Goal: Information Seeking & Learning: Learn about a topic

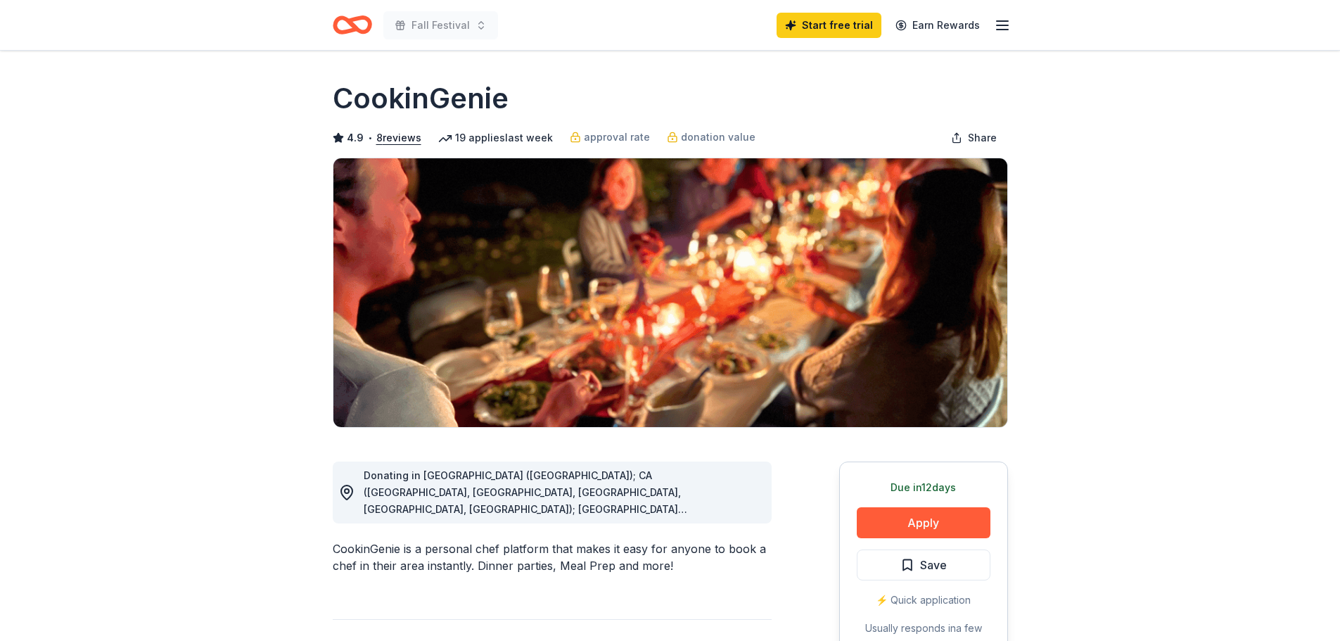
click at [351, 494] on icon at bounding box center [346, 492] width 11 height 14
click at [345, 494] on icon at bounding box center [346, 492] width 17 height 17
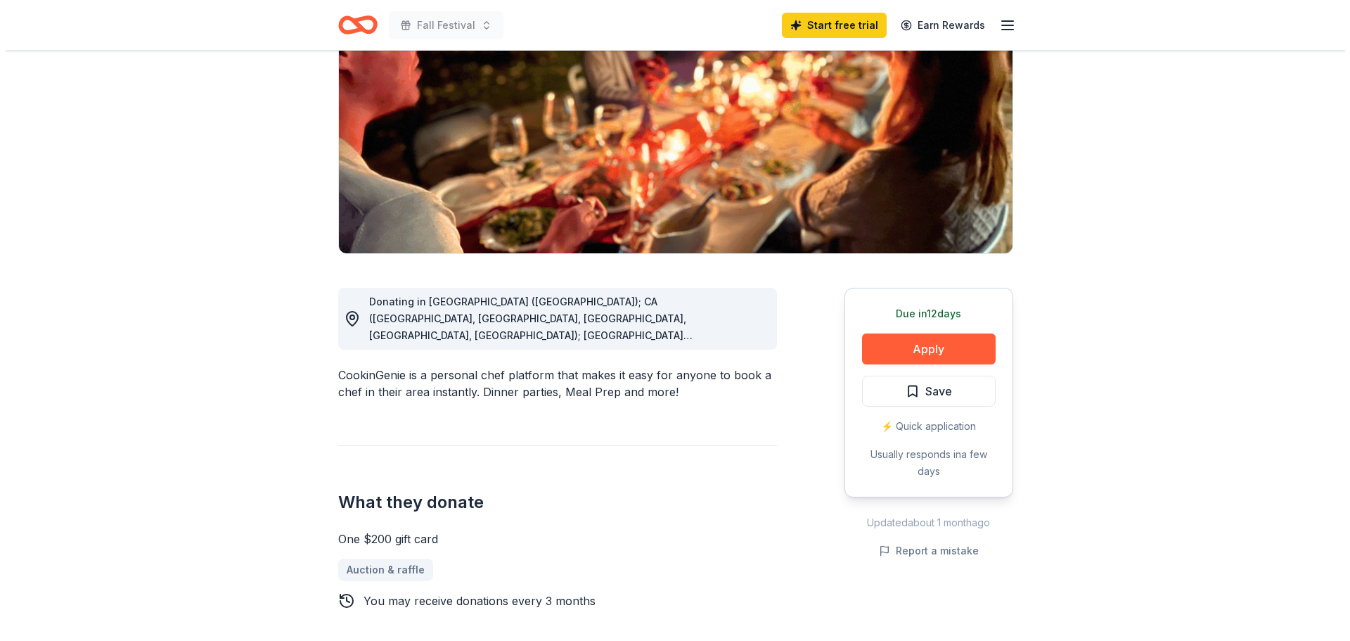
scroll to position [211, 0]
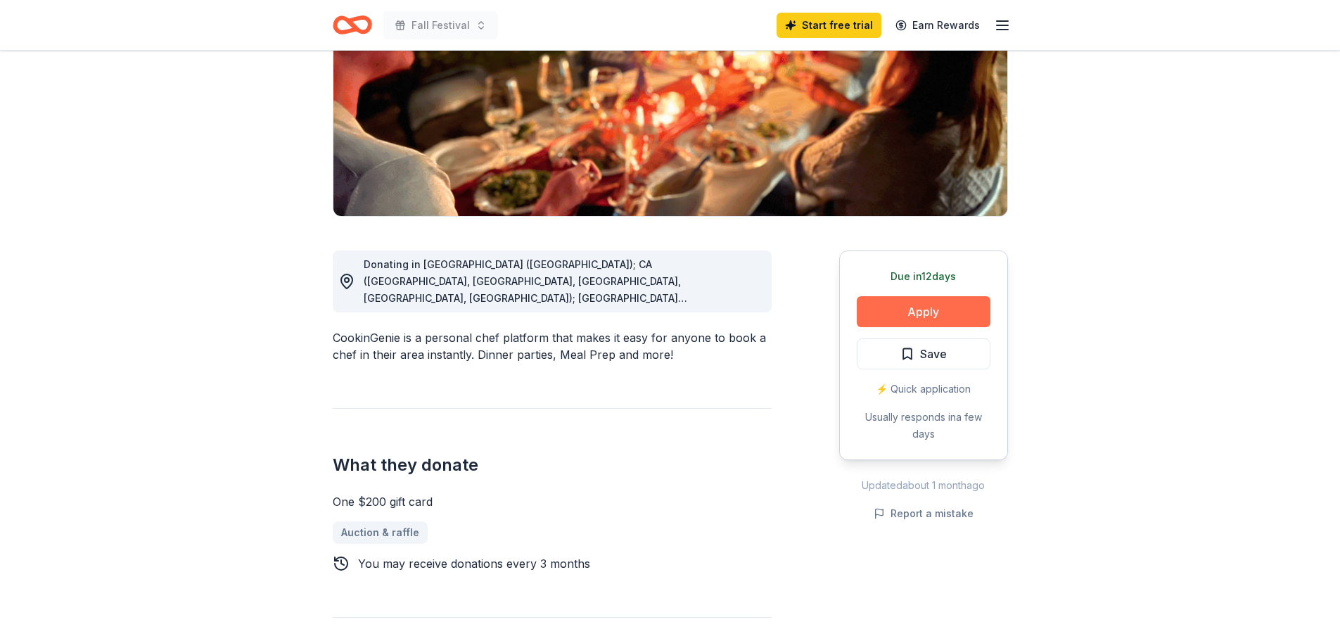
click at [943, 313] on button "Apply" at bounding box center [924, 311] width 134 height 31
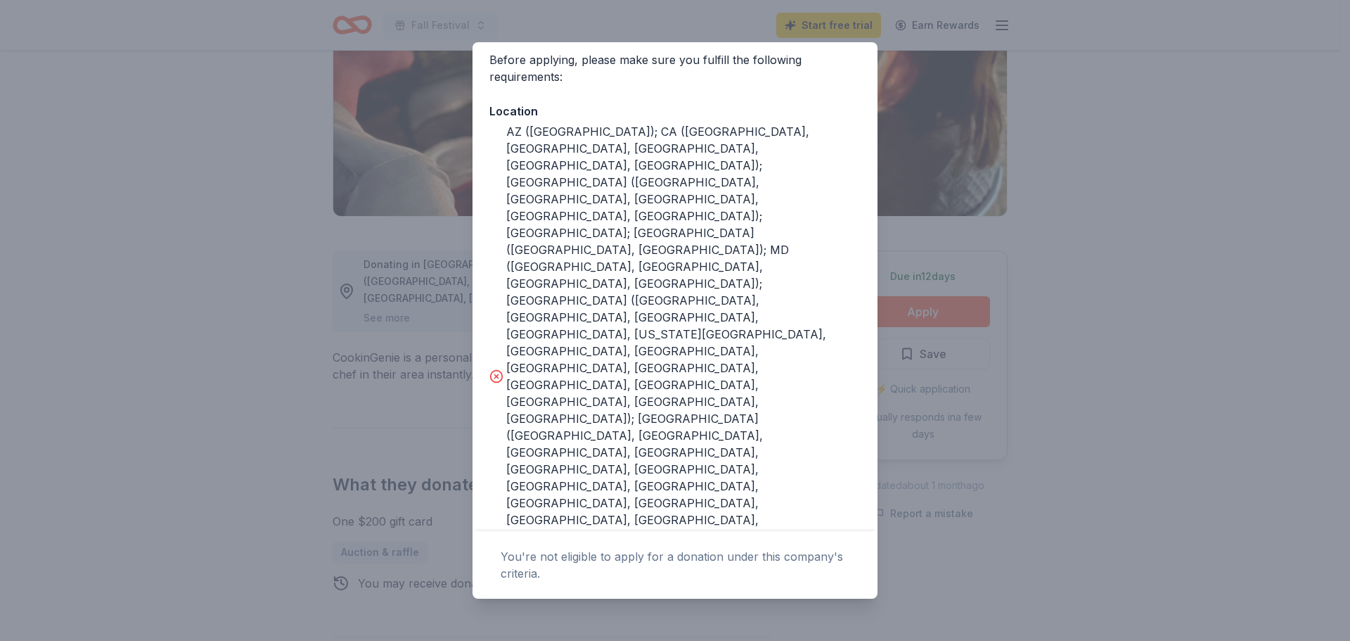
click at [1166, 267] on div "Donor Program Requirements The following requirements may not be met: This comp…" at bounding box center [675, 320] width 1350 height 641
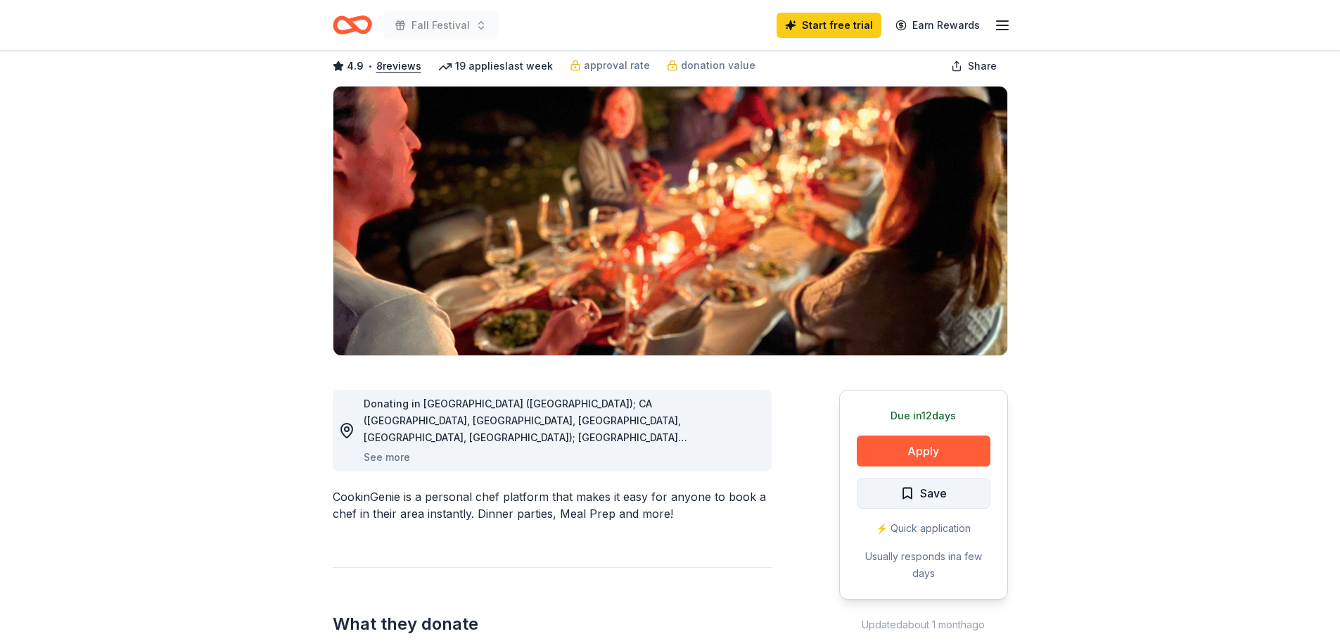
scroll to position [70, 0]
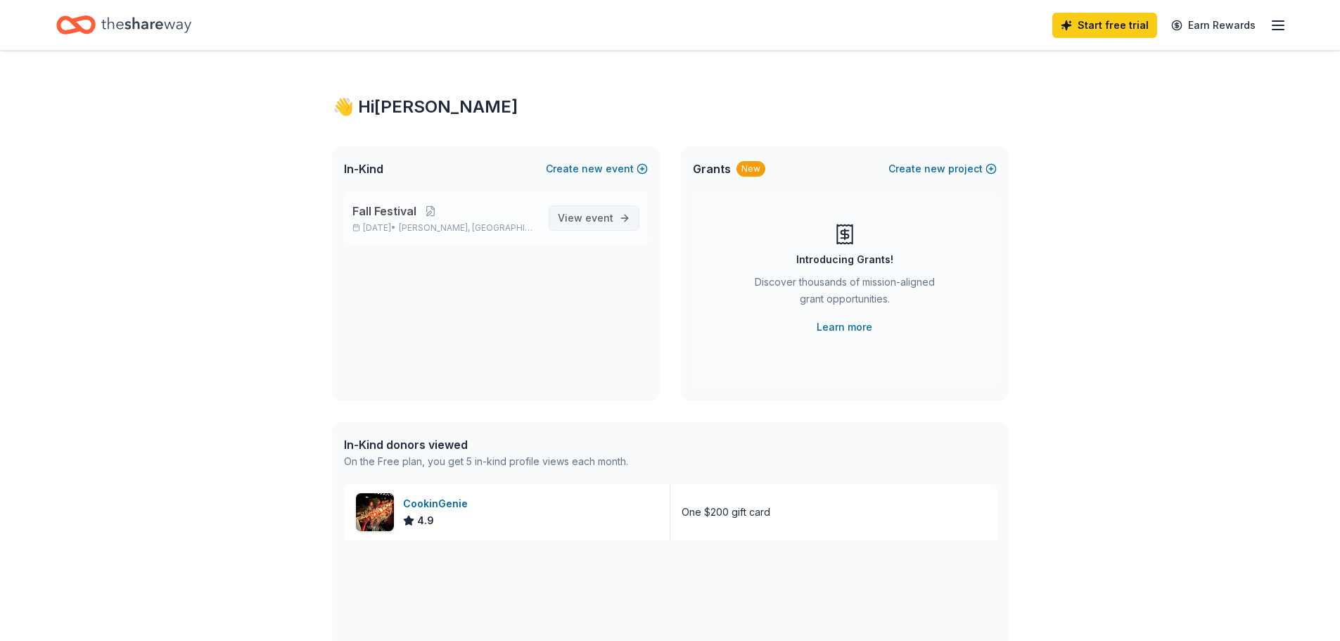
click at [591, 224] on span "View event" at bounding box center [586, 218] width 56 height 17
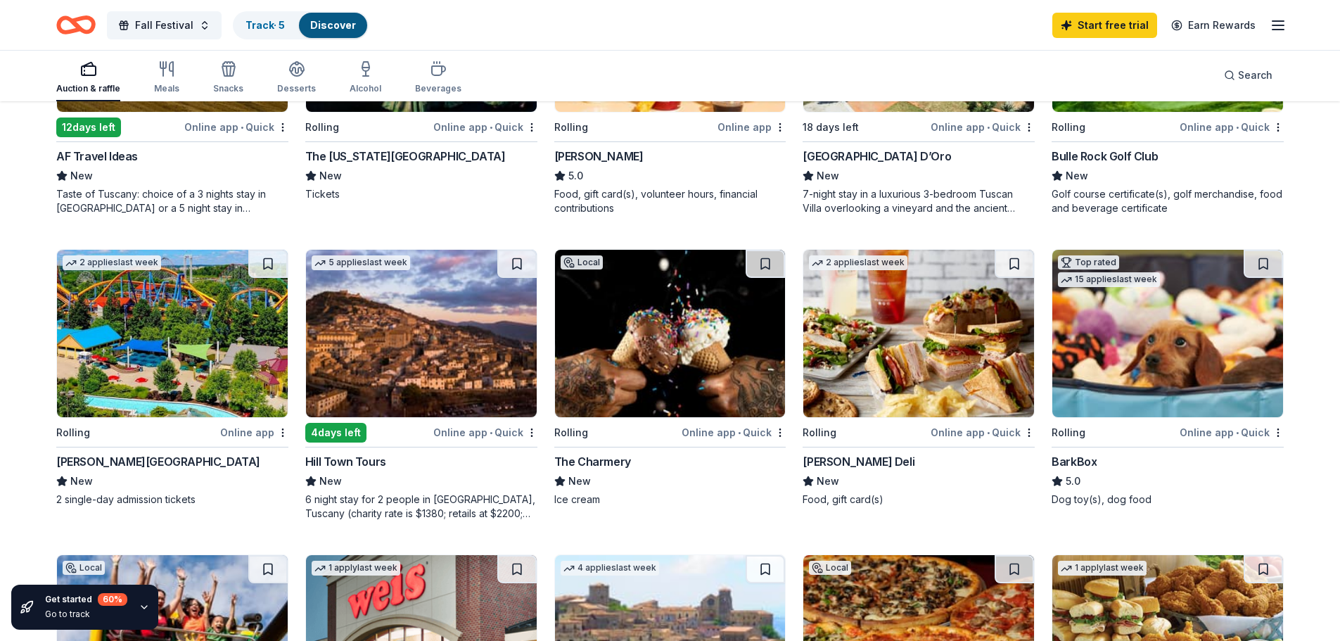
scroll to position [633, 0]
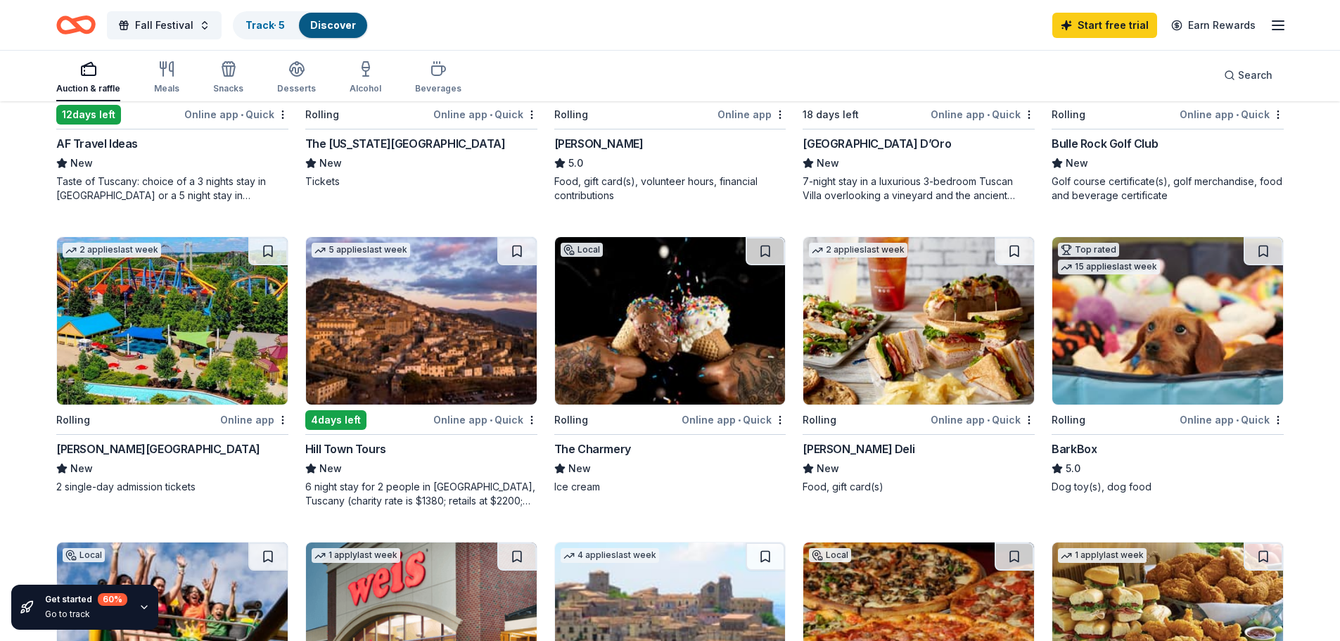
click at [1163, 380] on img at bounding box center [1167, 320] width 231 height 167
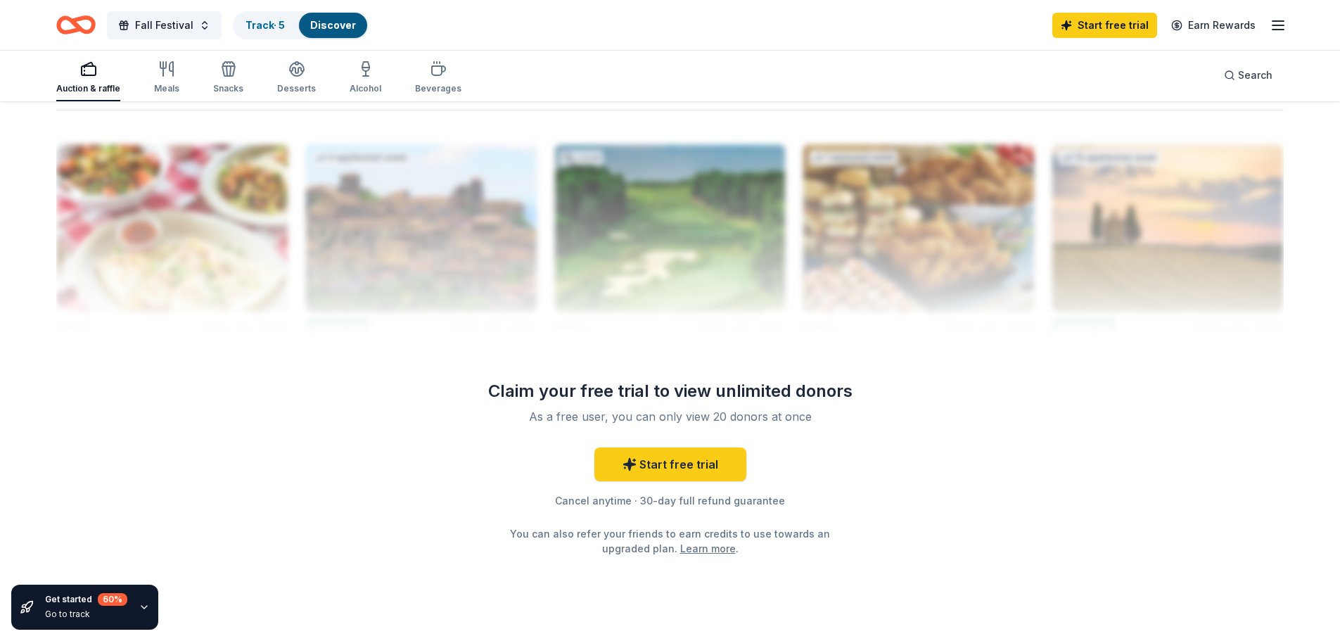
scroll to position [1403, 0]
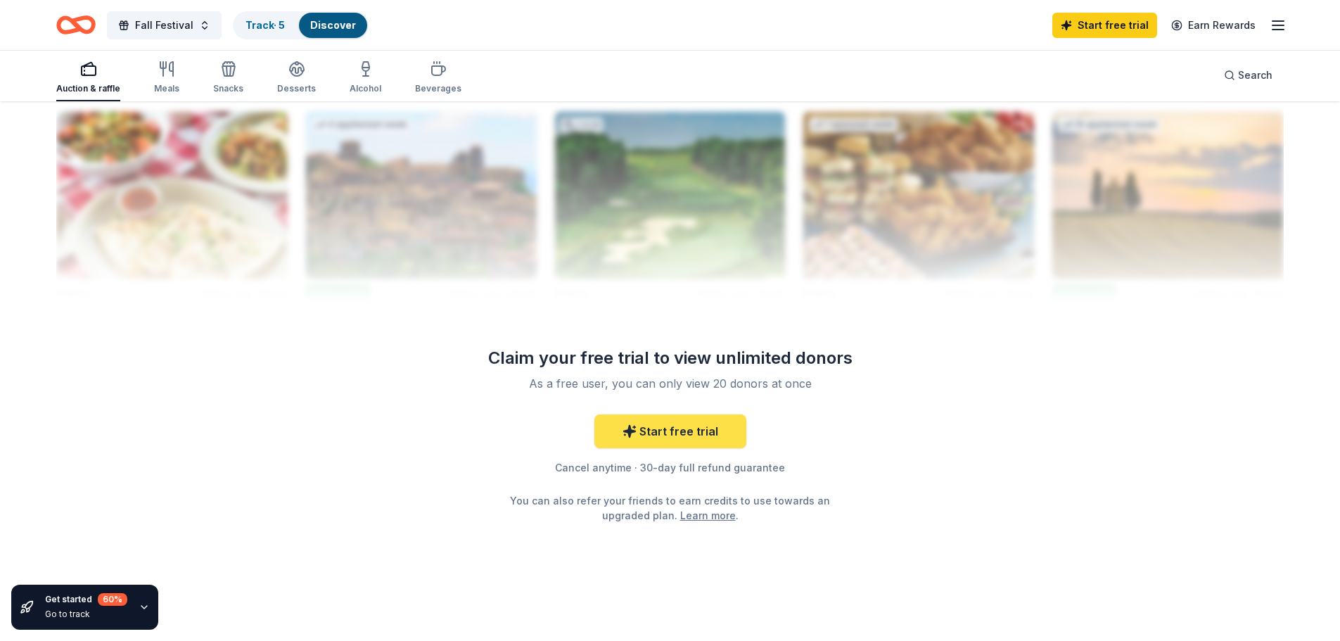
click at [717, 430] on link "Start free trial" at bounding box center [670, 431] width 152 height 34
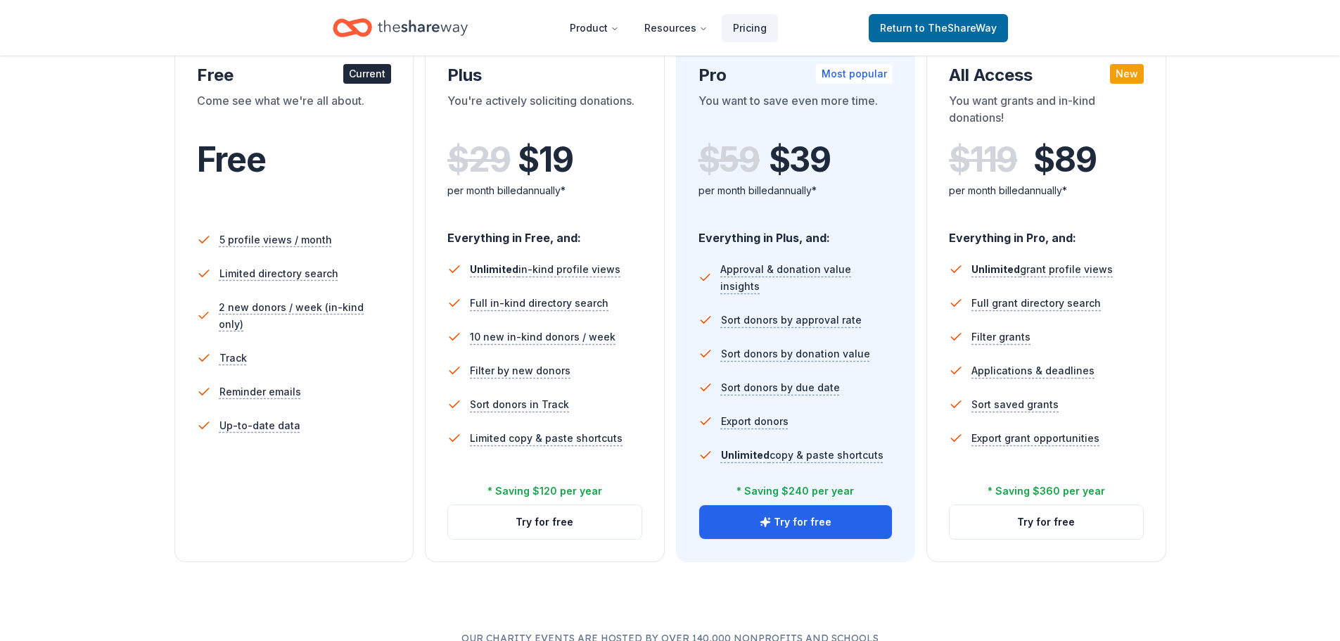
scroll to position [352, 0]
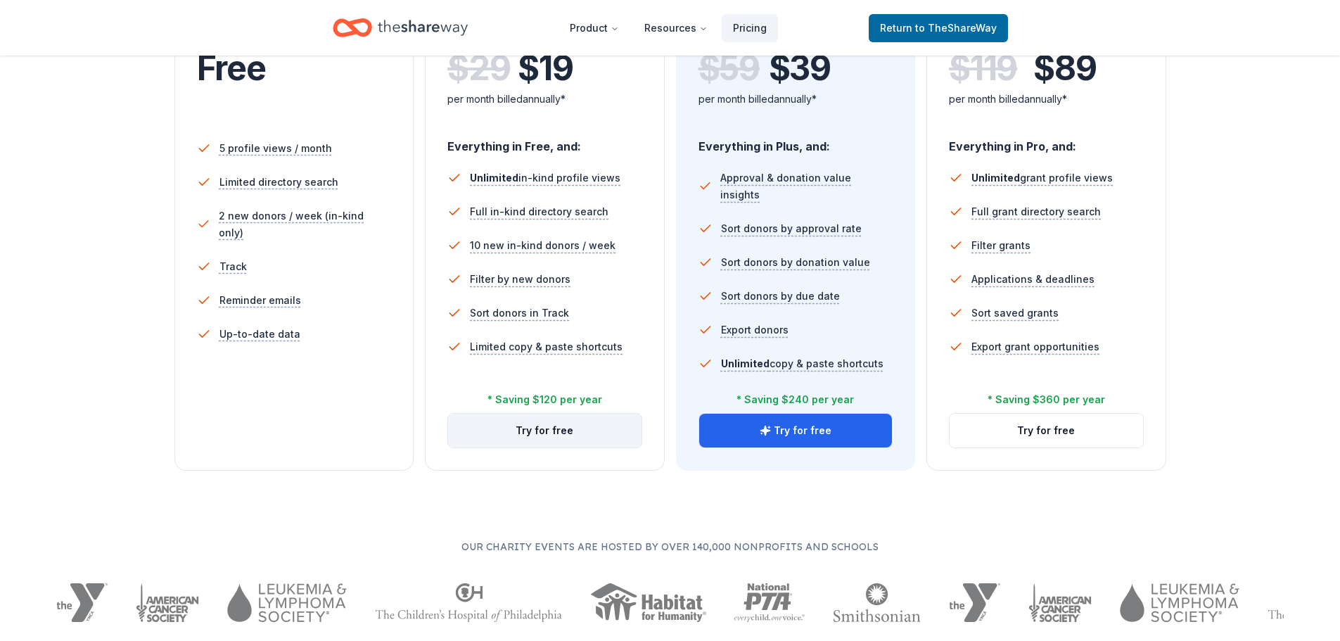
click at [562, 438] on button "Try for free" at bounding box center [544, 431] width 193 height 34
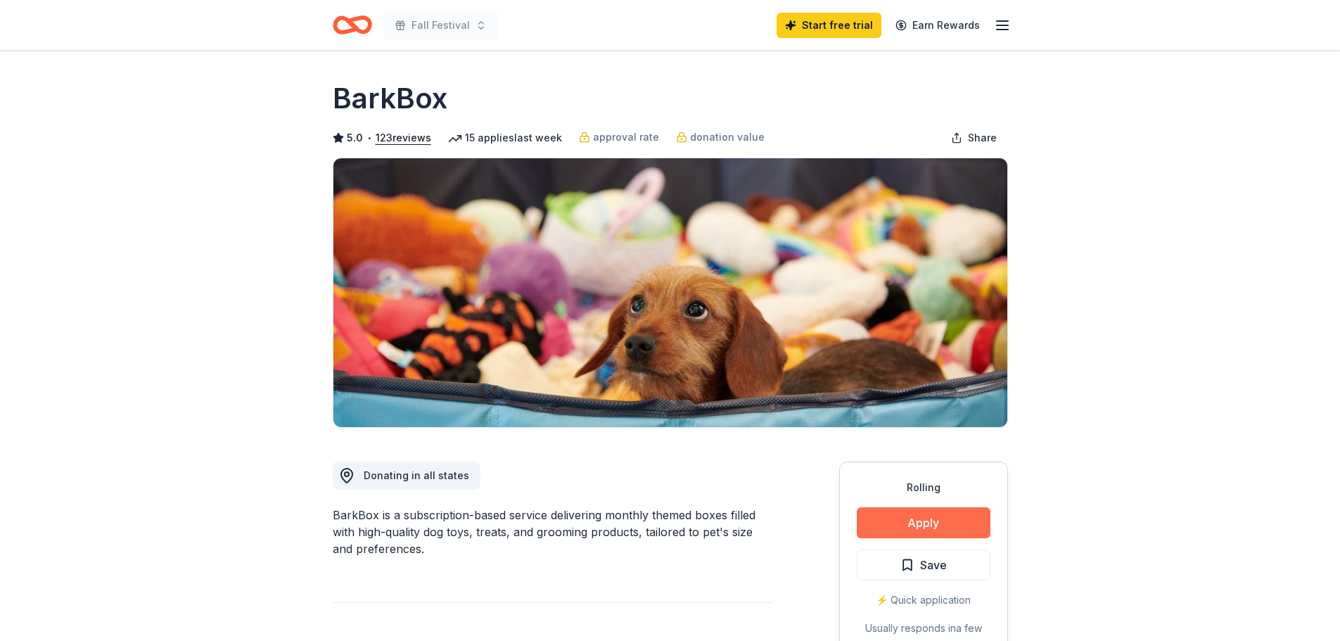
click at [866, 520] on button "Apply" at bounding box center [924, 522] width 134 height 31
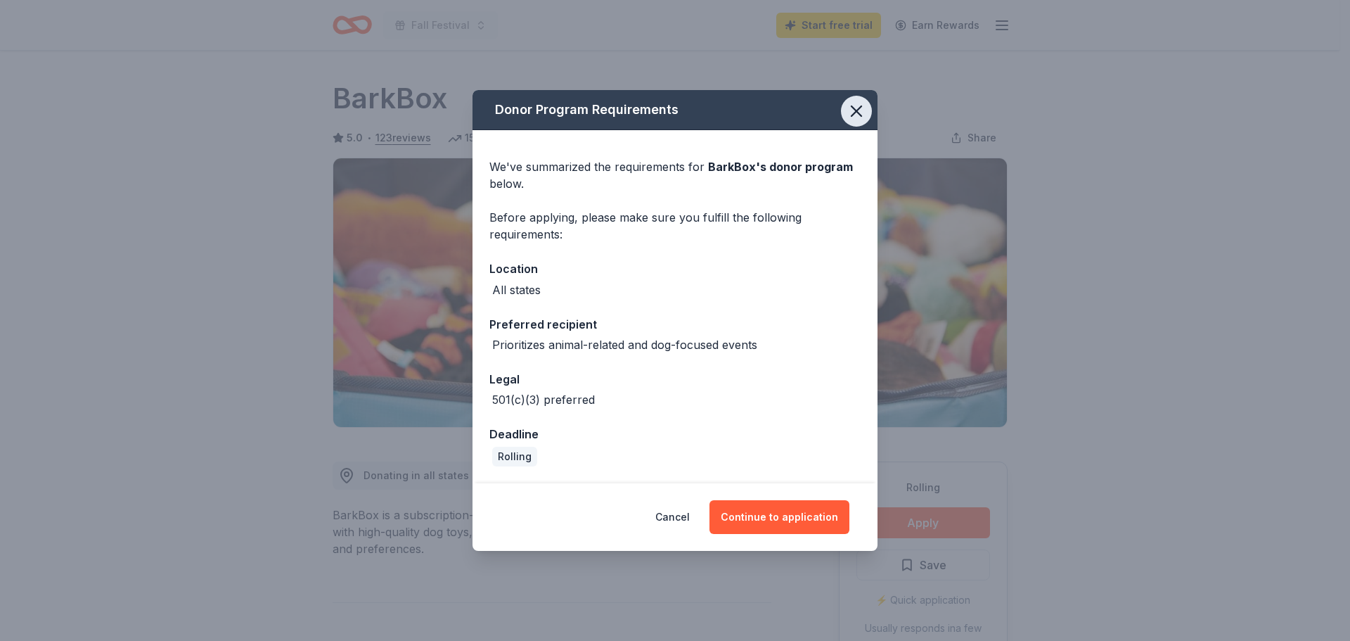
click at [860, 110] on icon "button" at bounding box center [857, 111] width 20 height 20
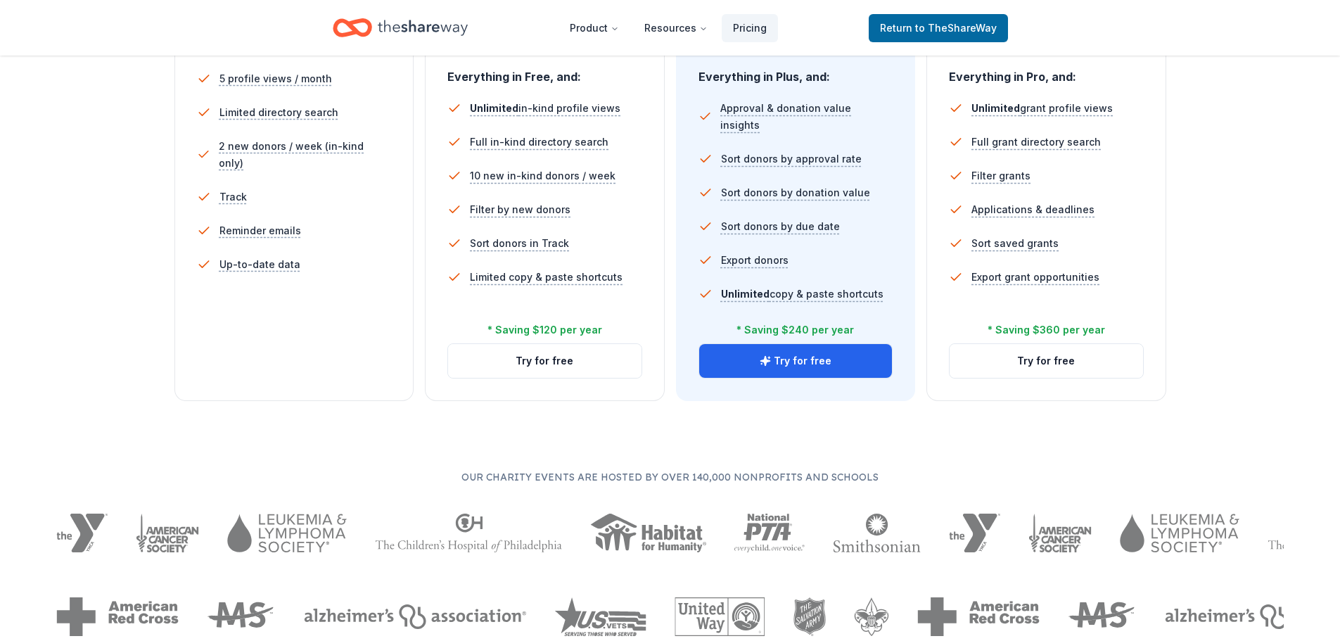
scroll to position [422, 0]
click at [537, 369] on button "Try for free" at bounding box center [544, 360] width 193 height 34
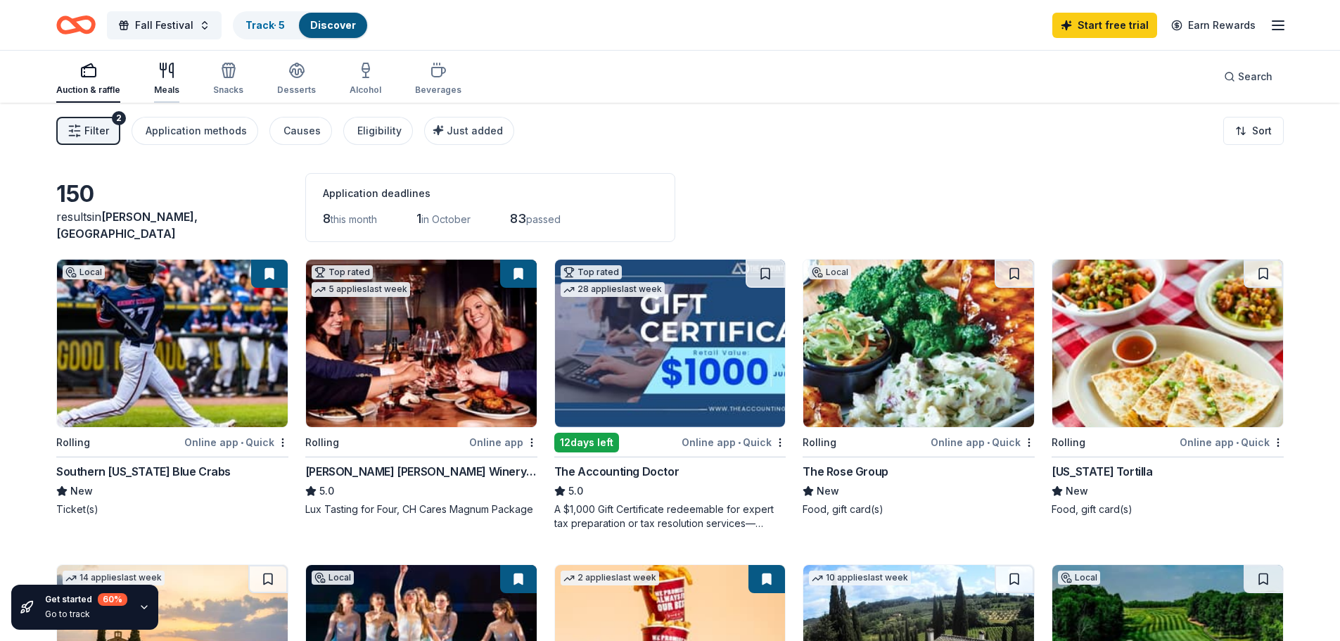
click at [167, 83] on div "Meals" at bounding box center [166, 79] width 25 height 34
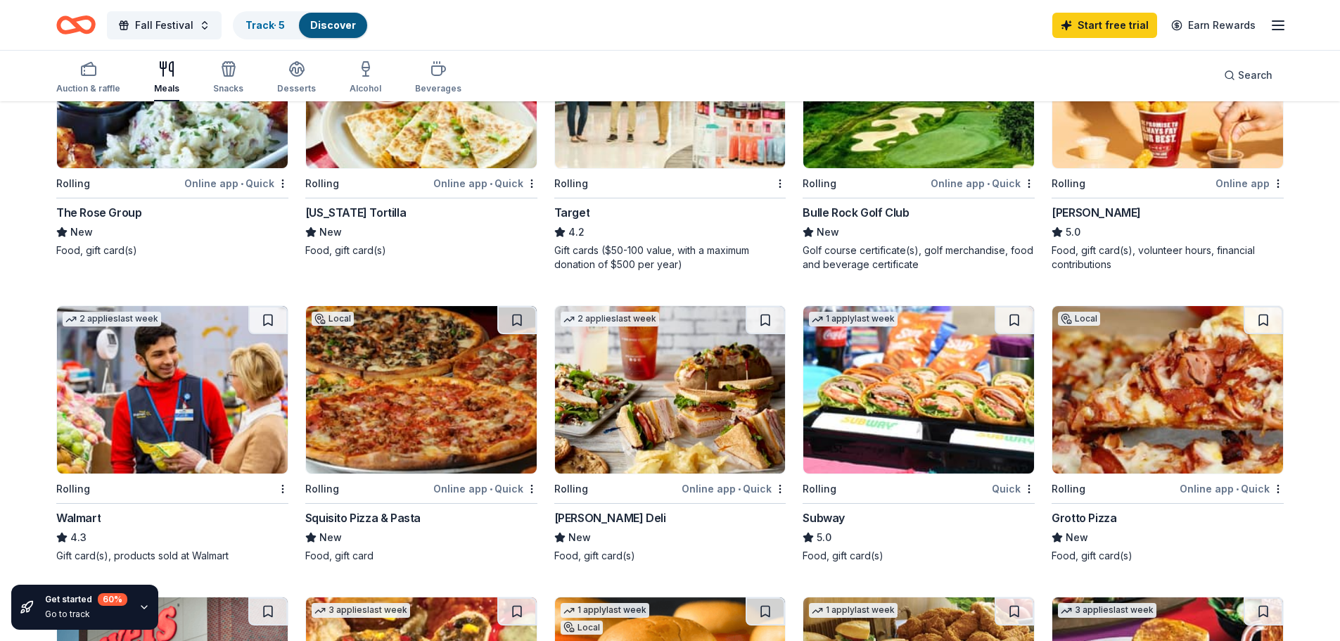
scroll to position [352, 0]
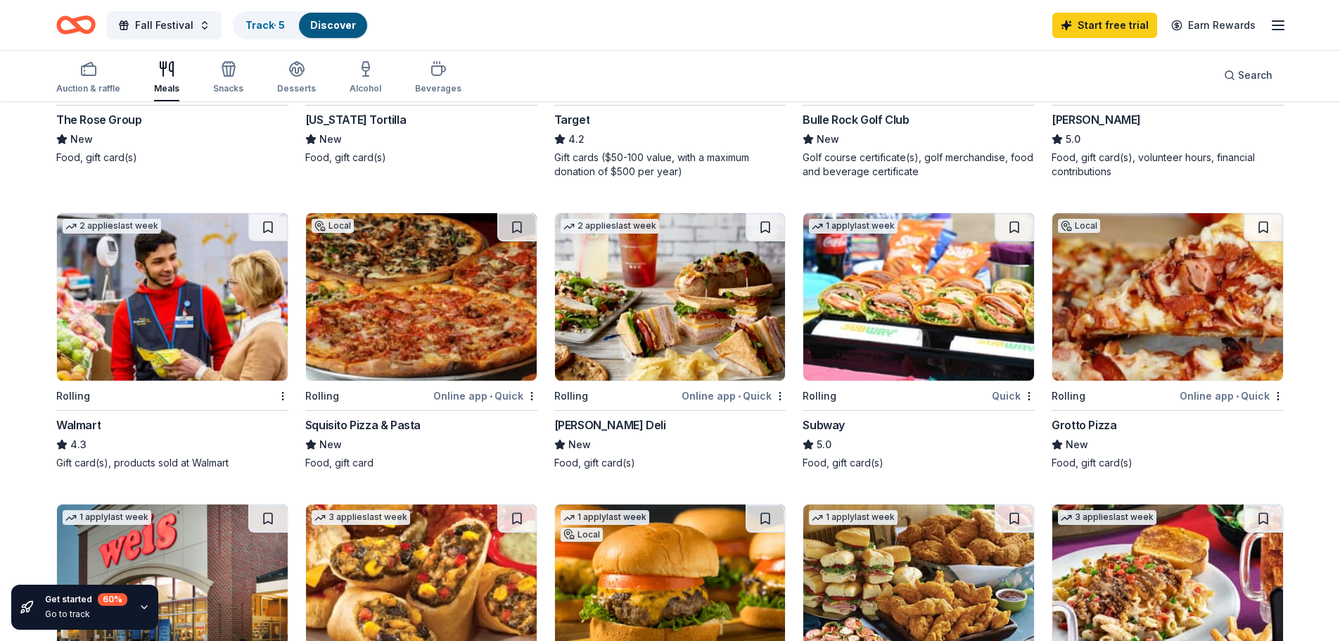
click at [103, 428] on div "Walmart" at bounding box center [172, 424] width 232 height 17
click at [1007, 394] on div "Quick" at bounding box center [1013, 396] width 43 height 18
click at [1210, 392] on div "Online app • Quick" at bounding box center [1231, 396] width 104 height 18
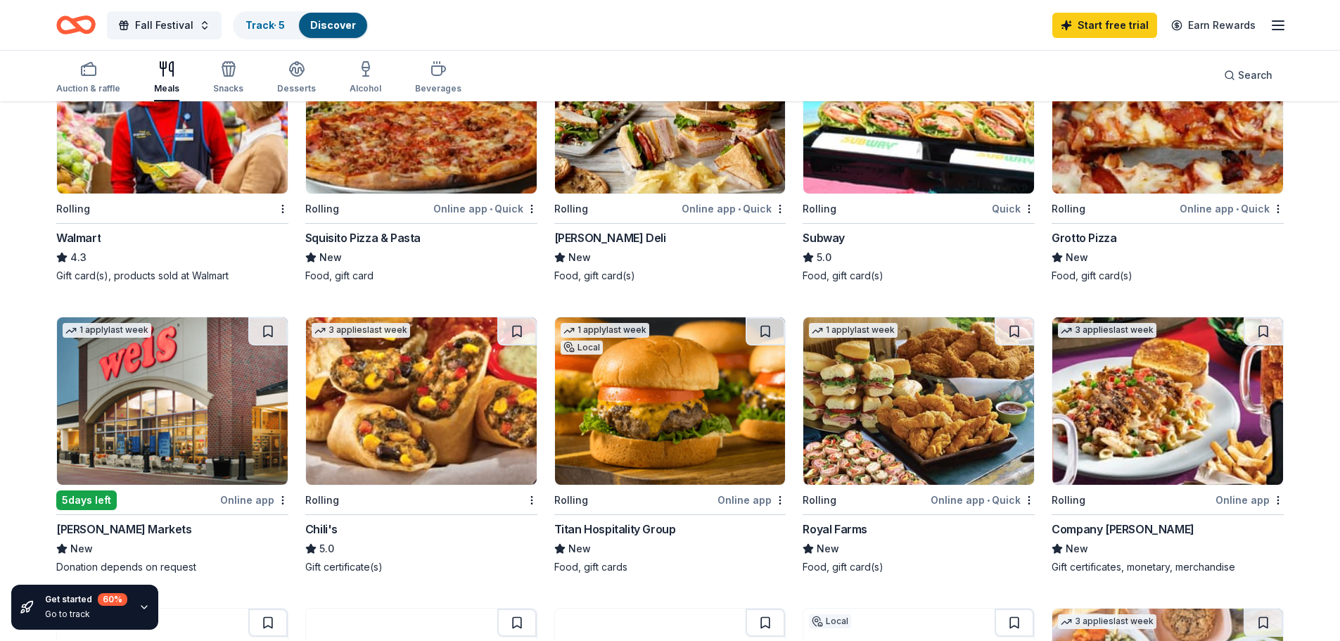
scroll to position [563, 0]
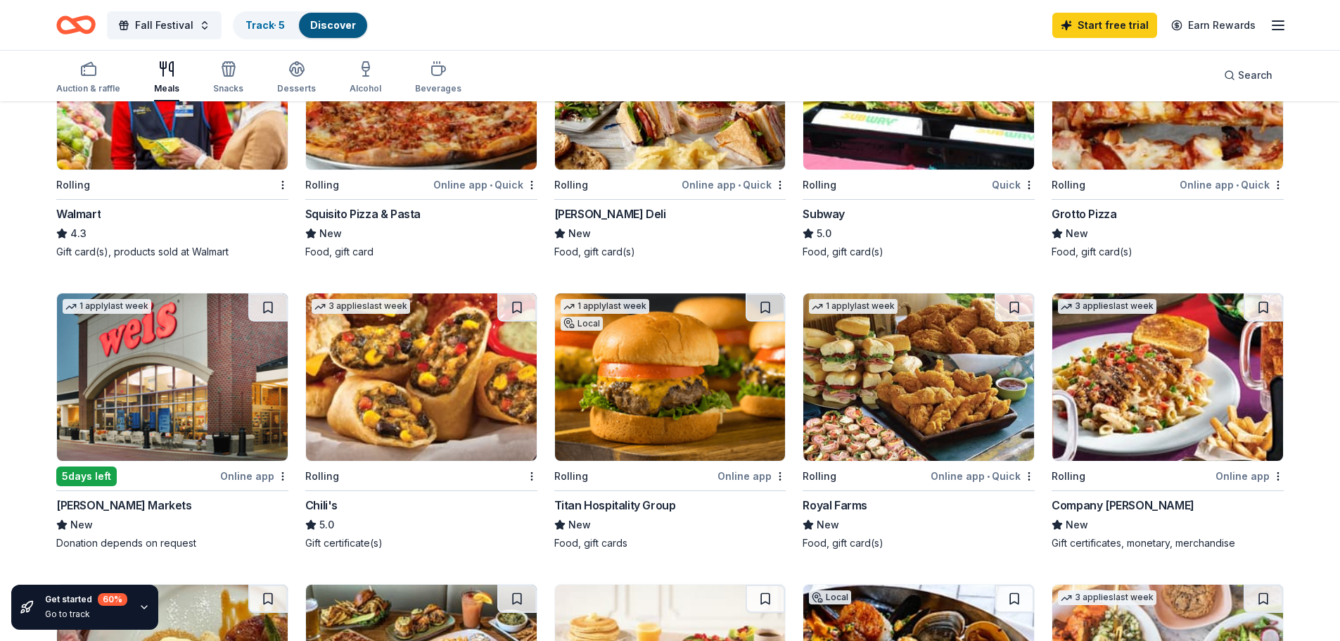
click at [490, 423] on img at bounding box center [421, 376] width 231 height 167
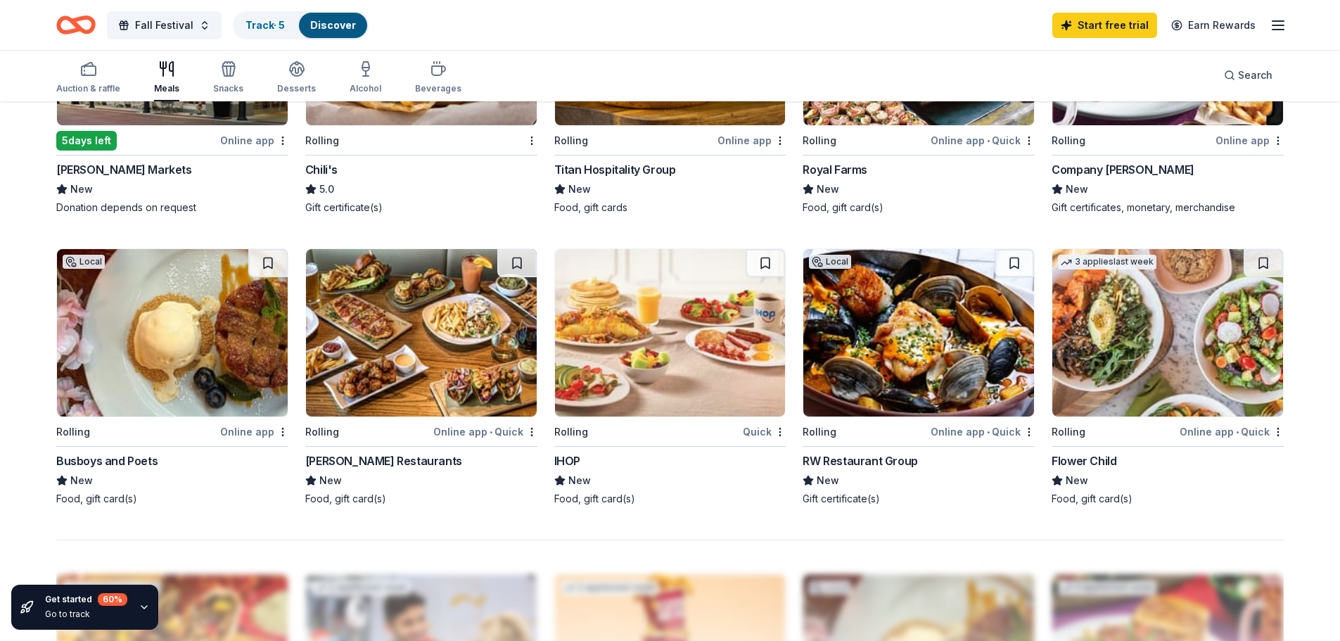
scroll to position [914, 0]
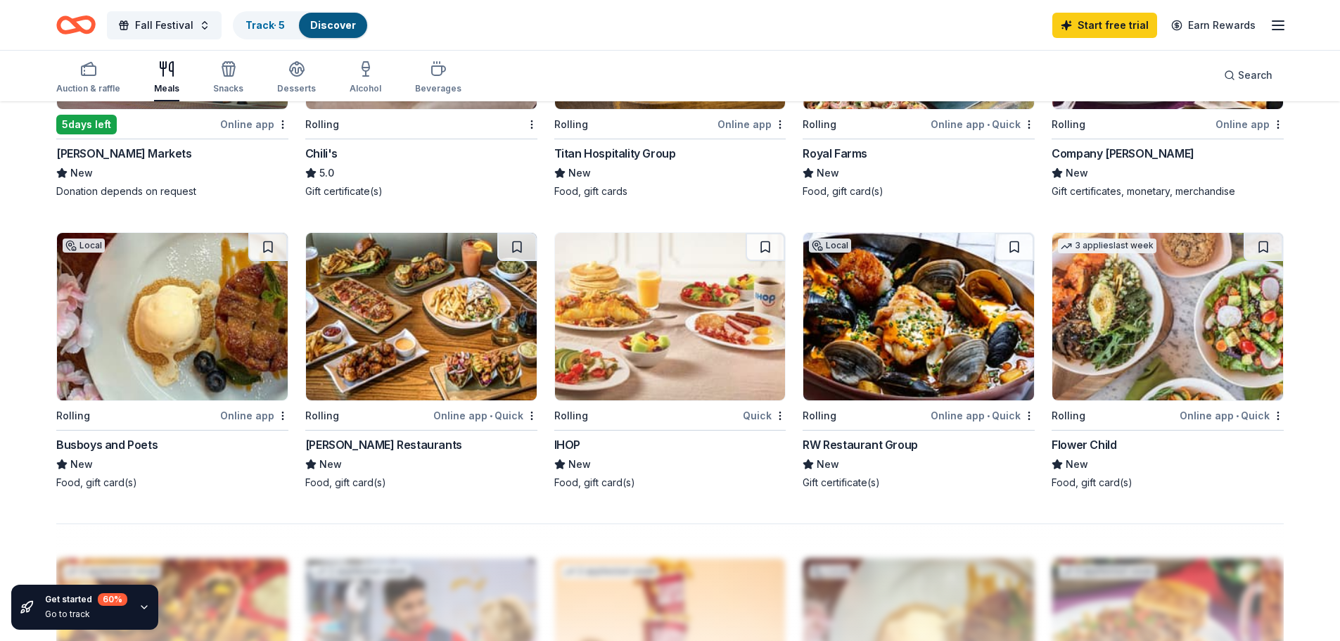
click at [757, 411] on div "Quick" at bounding box center [764, 415] width 43 height 18
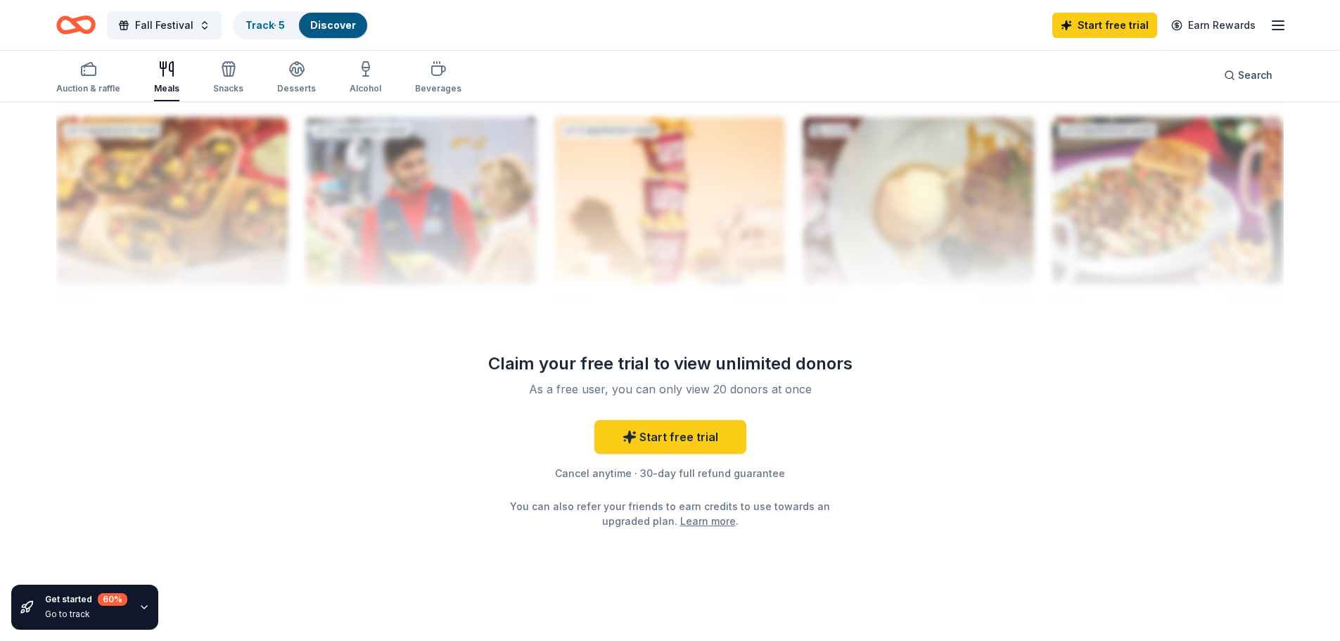
scroll to position [1361, 0]
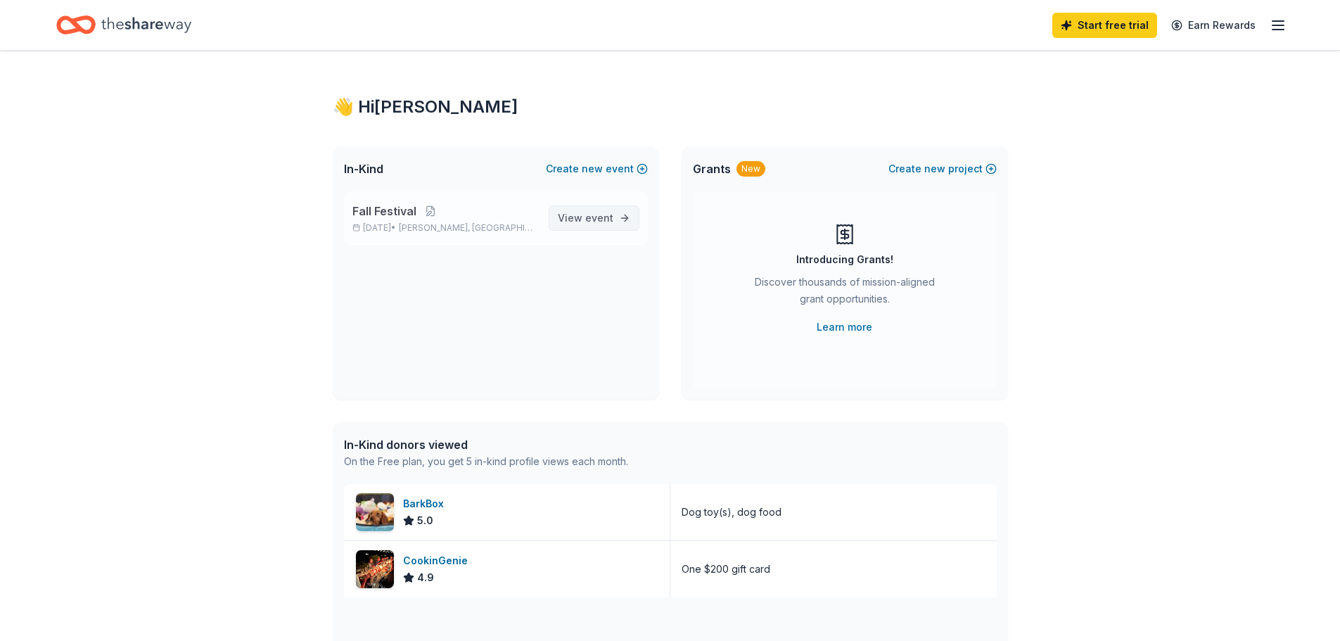
click at [601, 217] on span "event" at bounding box center [599, 218] width 28 height 12
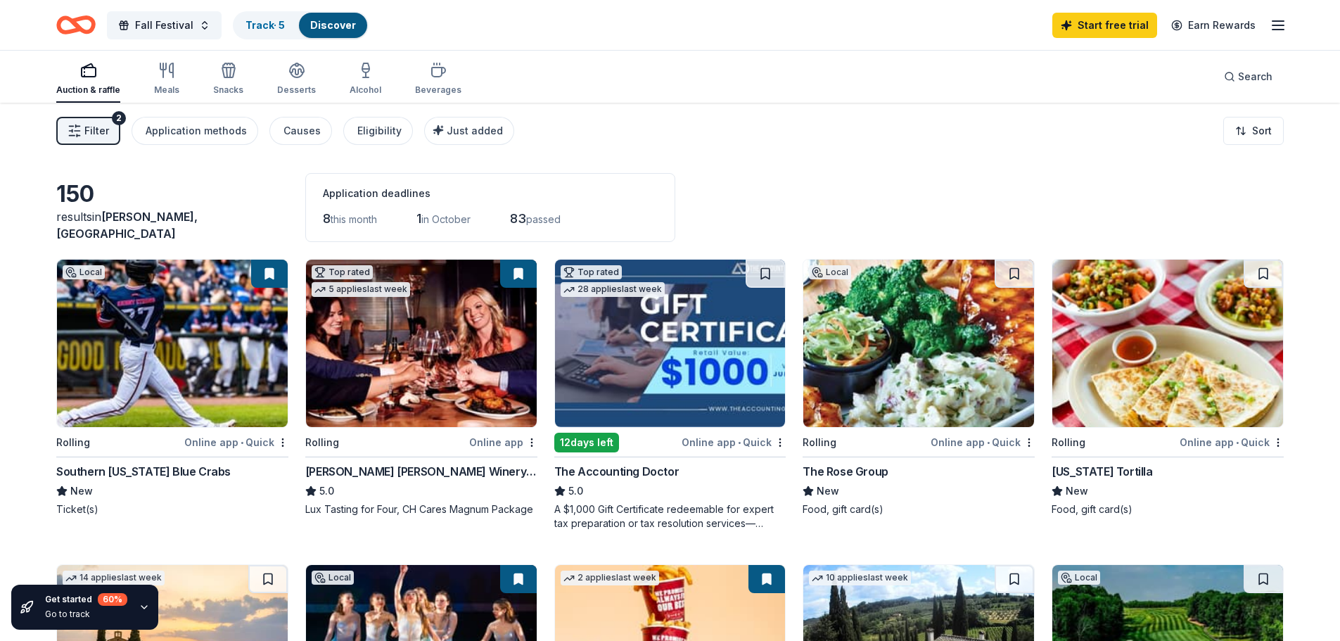
click at [349, 217] on span "this month" at bounding box center [354, 219] width 46 height 12
click at [561, 223] on span "passed" at bounding box center [543, 219] width 34 height 12
click at [283, 22] on link "Track · 5" at bounding box center [264, 25] width 39 height 12
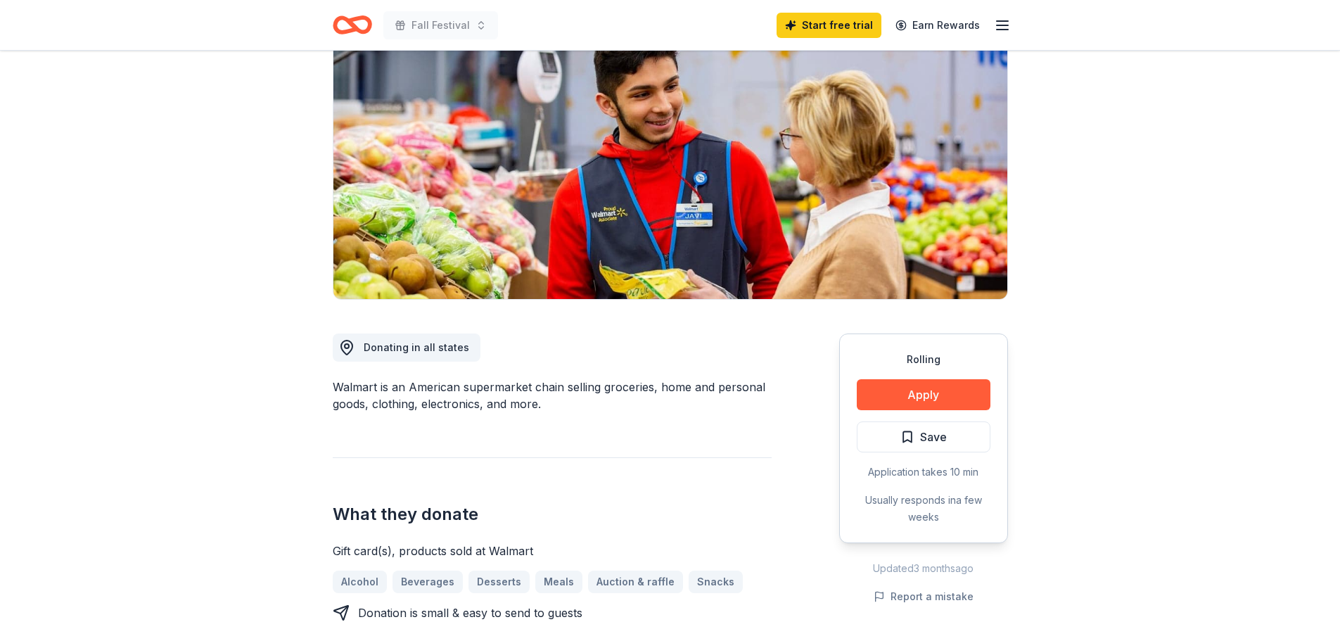
scroll to position [141, 0]
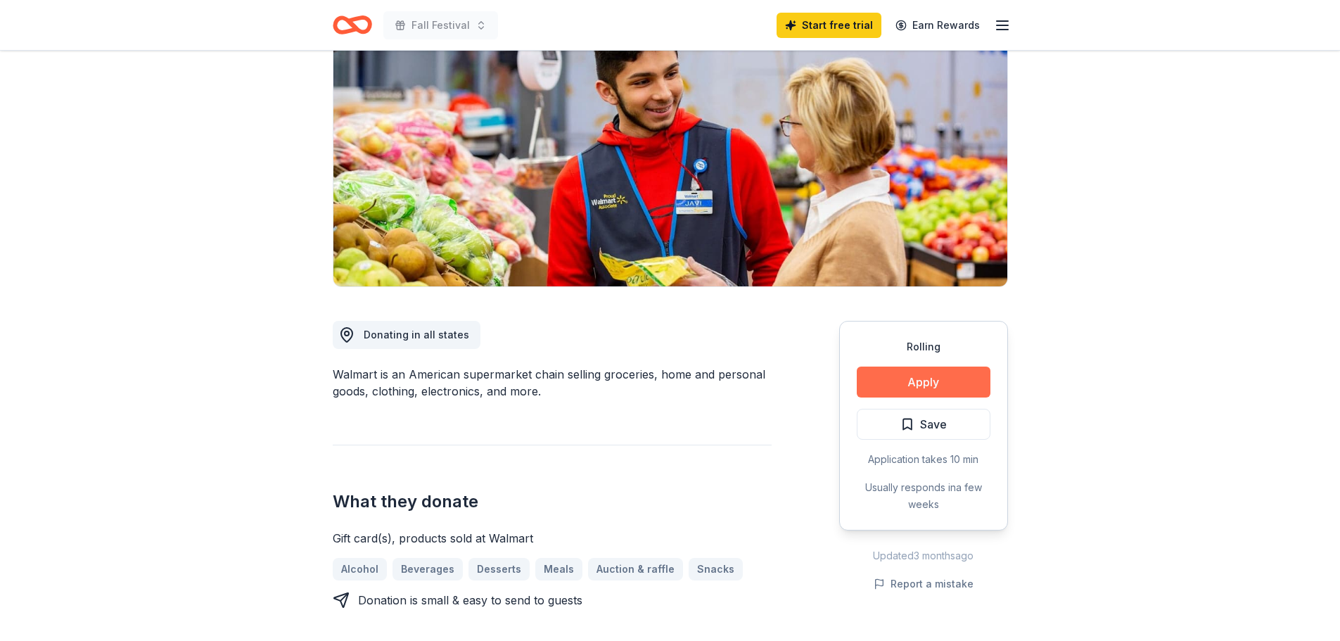
click at [940, 378] on button "Apply" at bounding box center [924, 381] width 134 height 31
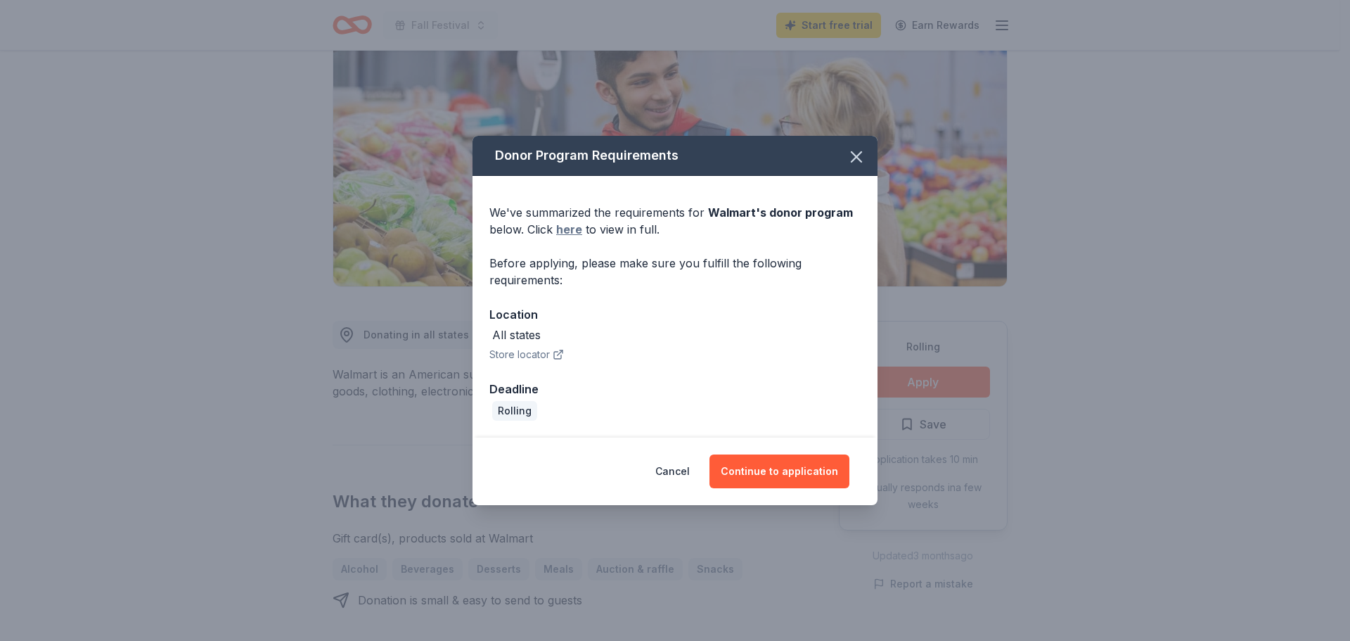
click at [567, 231] on link "here" at bounding box center [569, 229] width 26 height 17
drag, startPoint x: 847, startPoint y: 154, endPoint x: 790, endPoint y: 127, distance: 62.6
click at [847, 154] on icon "button" at bounding box center [857, 157] width 20 height 20
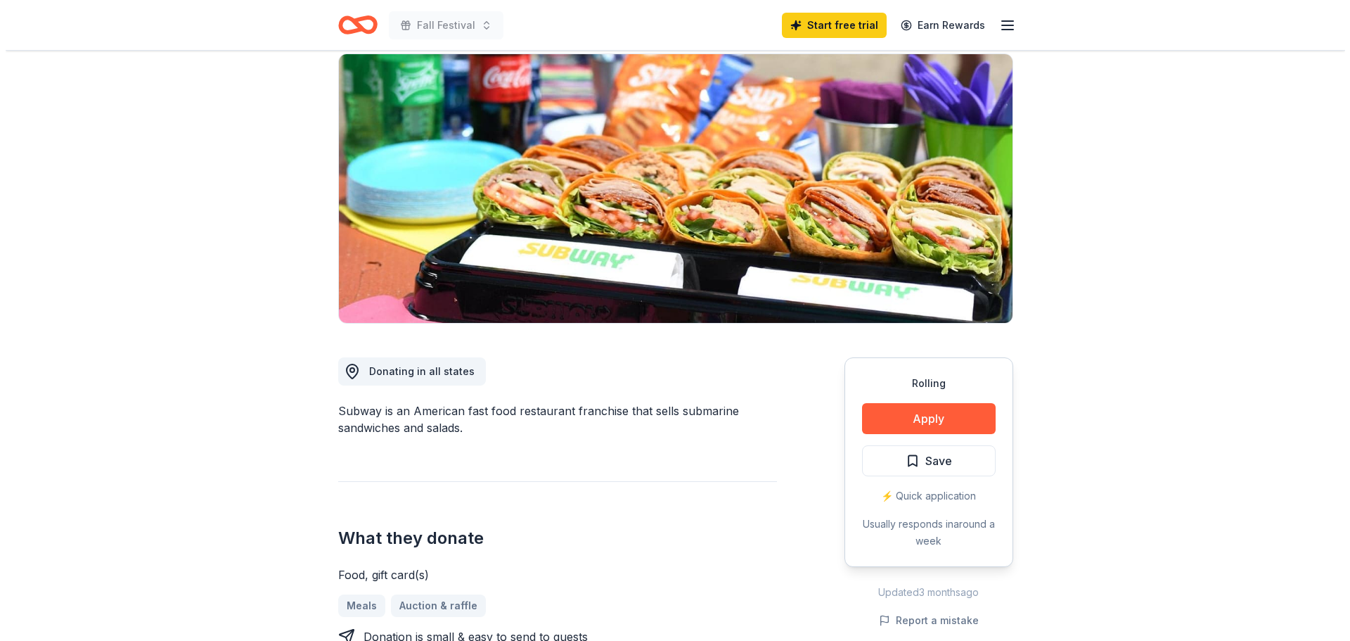
scroll to position [141, 0]
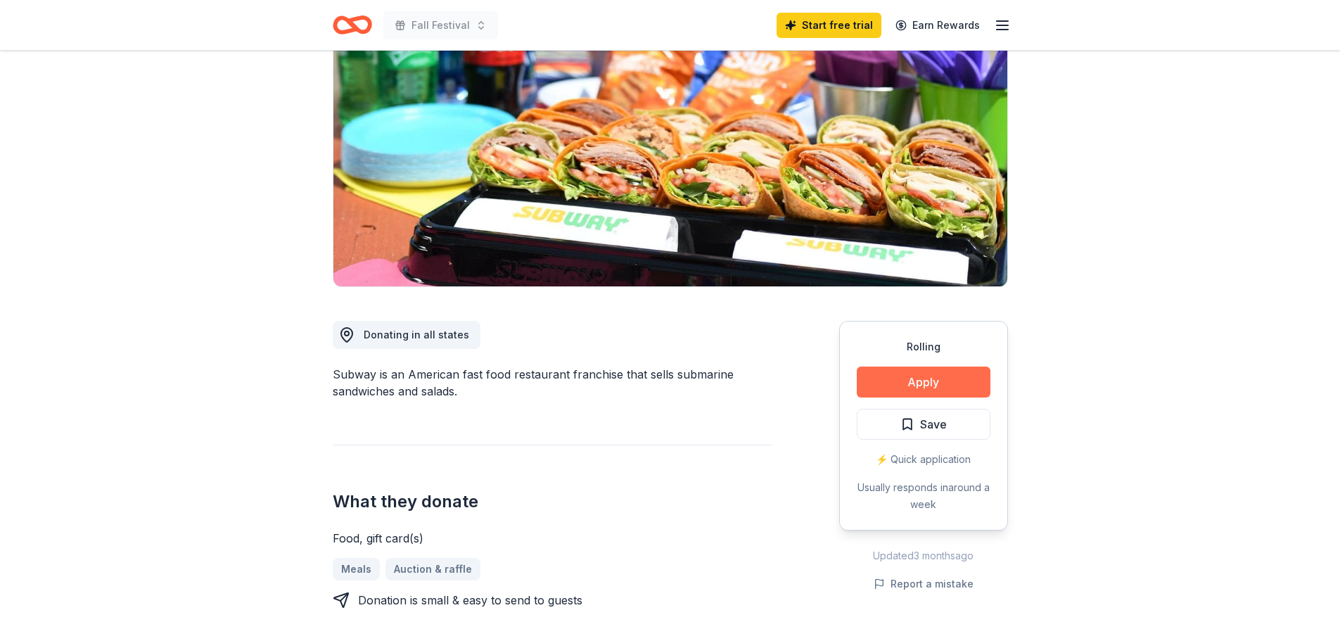
click at [921, 383] on button "Apply" at bounding box center [924, 381] width 134 height 31
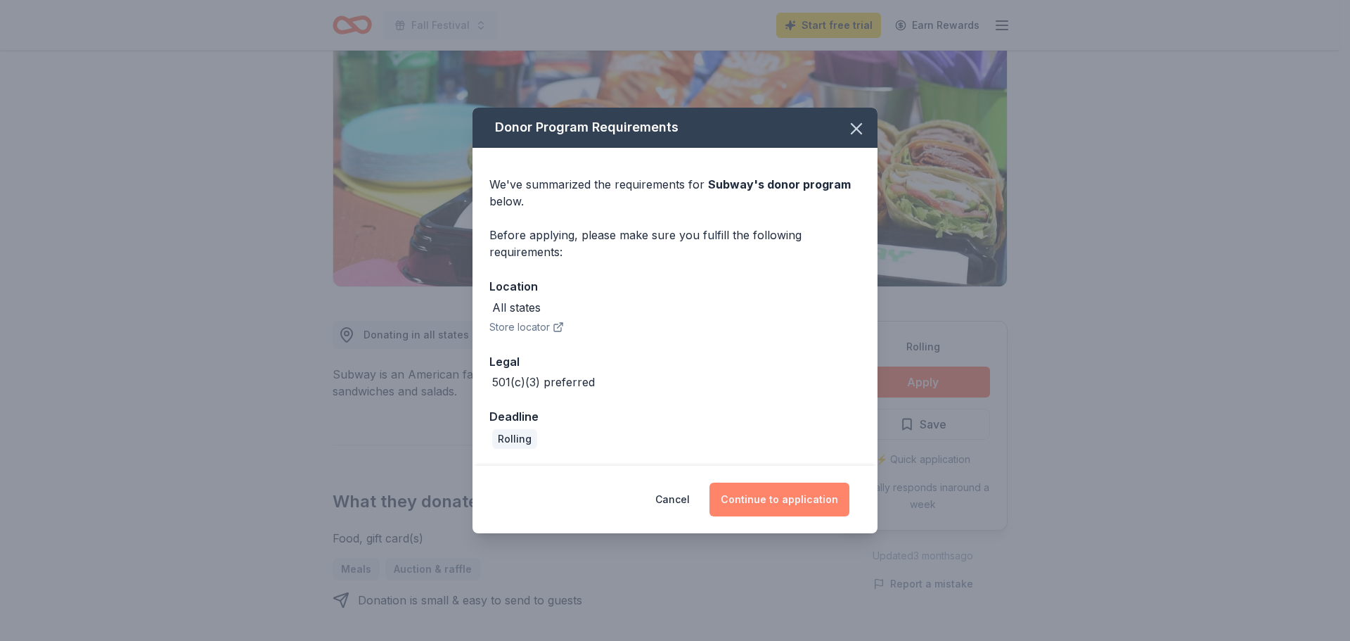
click at [774, 499] on button "Continue to application" at bounding box center [780, 499] width 140 height 34
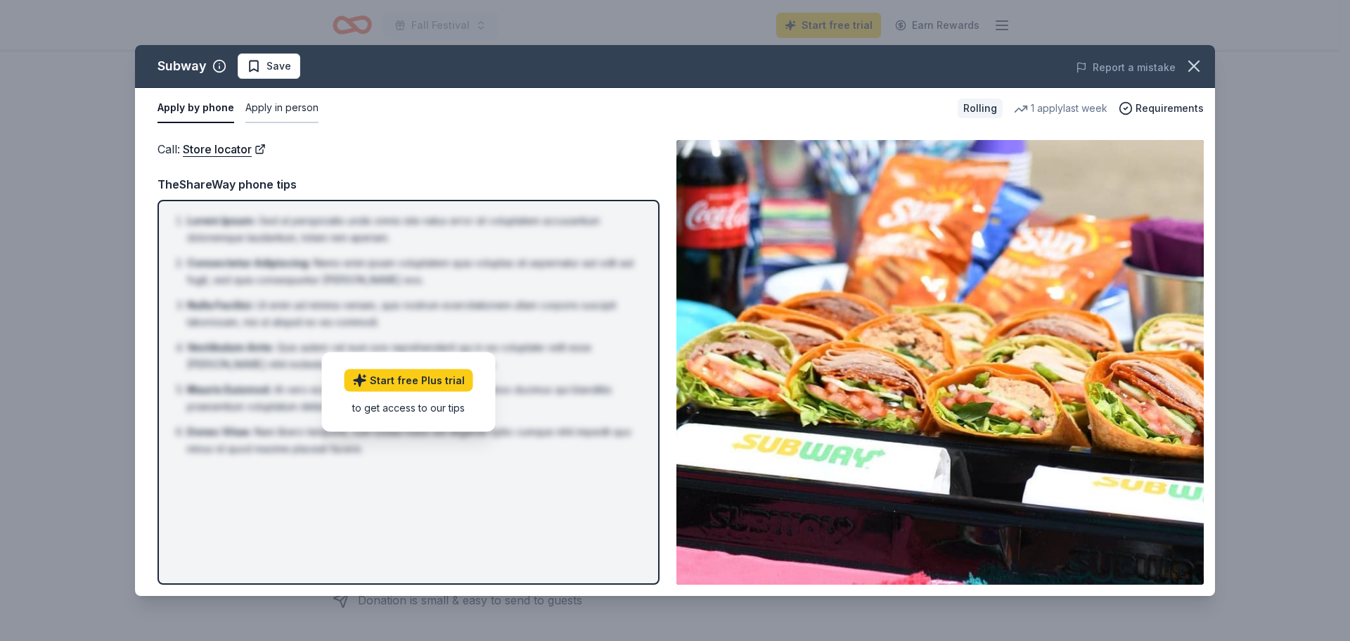
click at [285, 109] on button "Apply in person" at bounding box center [281, 109] width 73 height 30
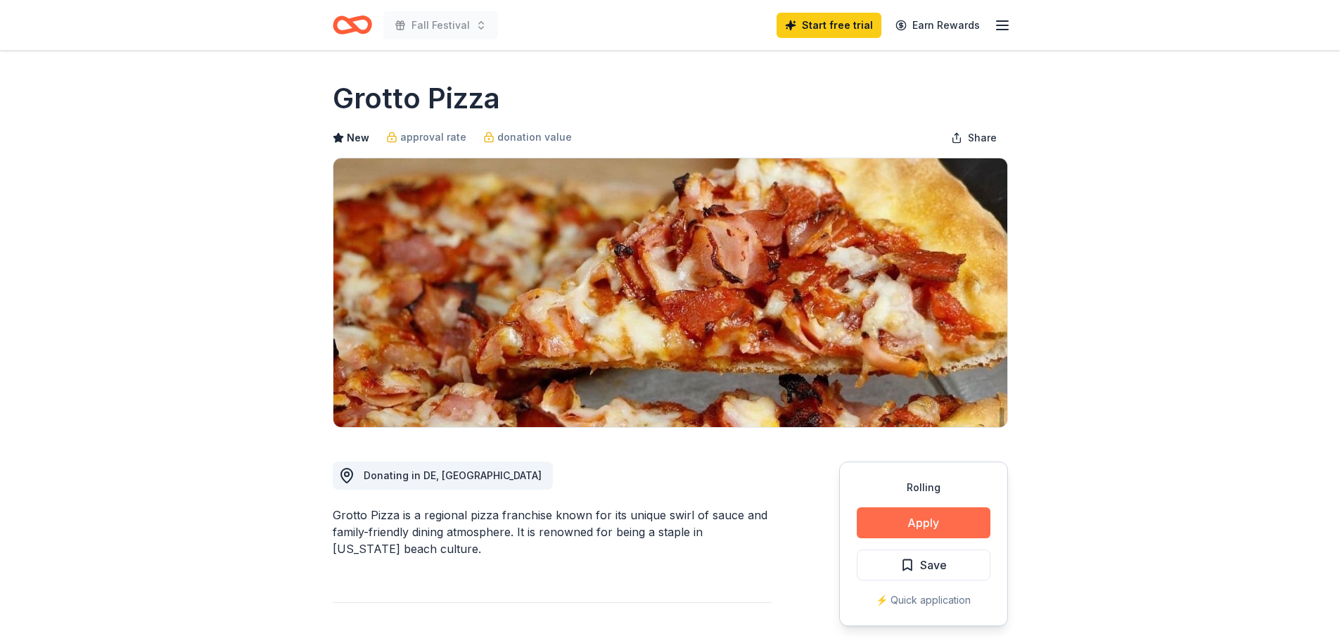
click at [904, 513] on button "Apply" at bounding box center [924, 522] width 134 height 31
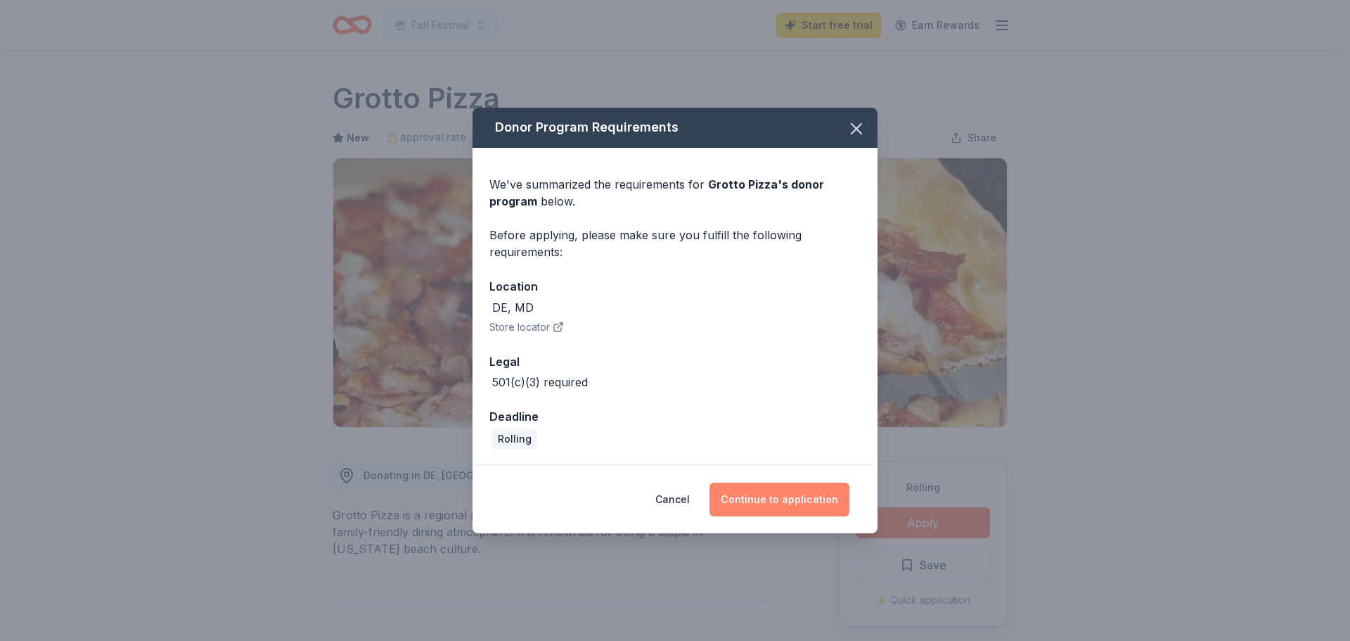
click at [769, 497] on button "Continue to application" at bounding box center [780, 499] width 140 height 34
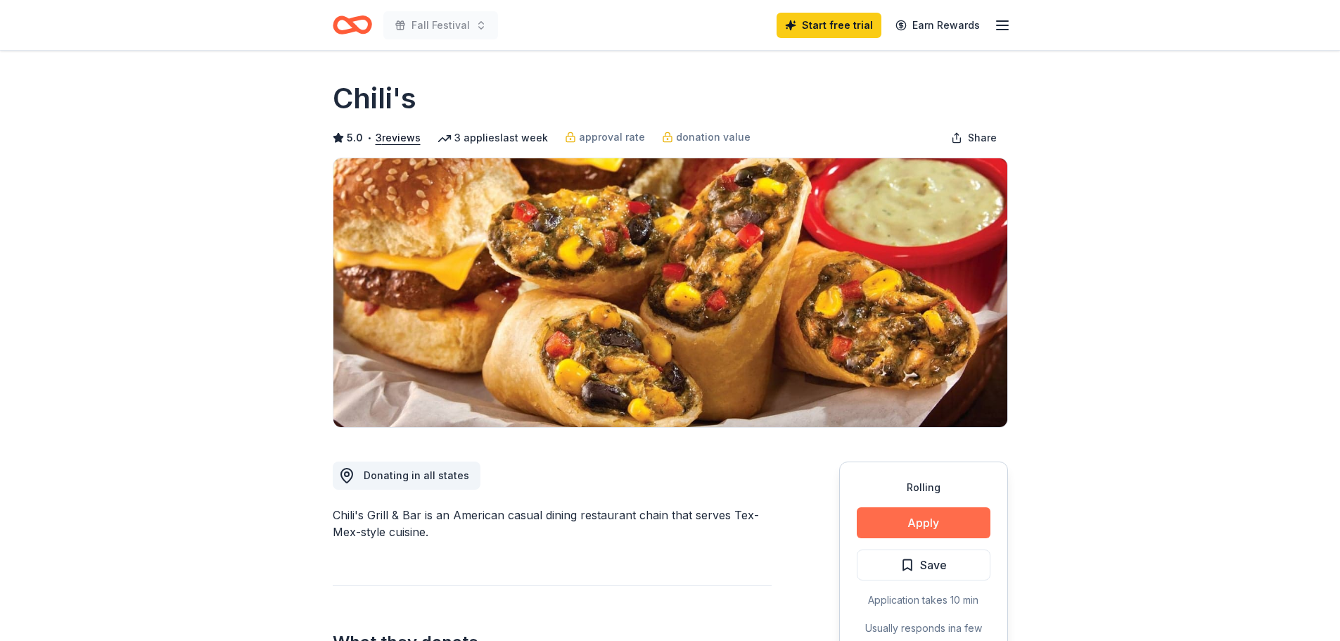
click at [956, 526] on button "Apply" at bounding box center [924, 522] width 134 height 31
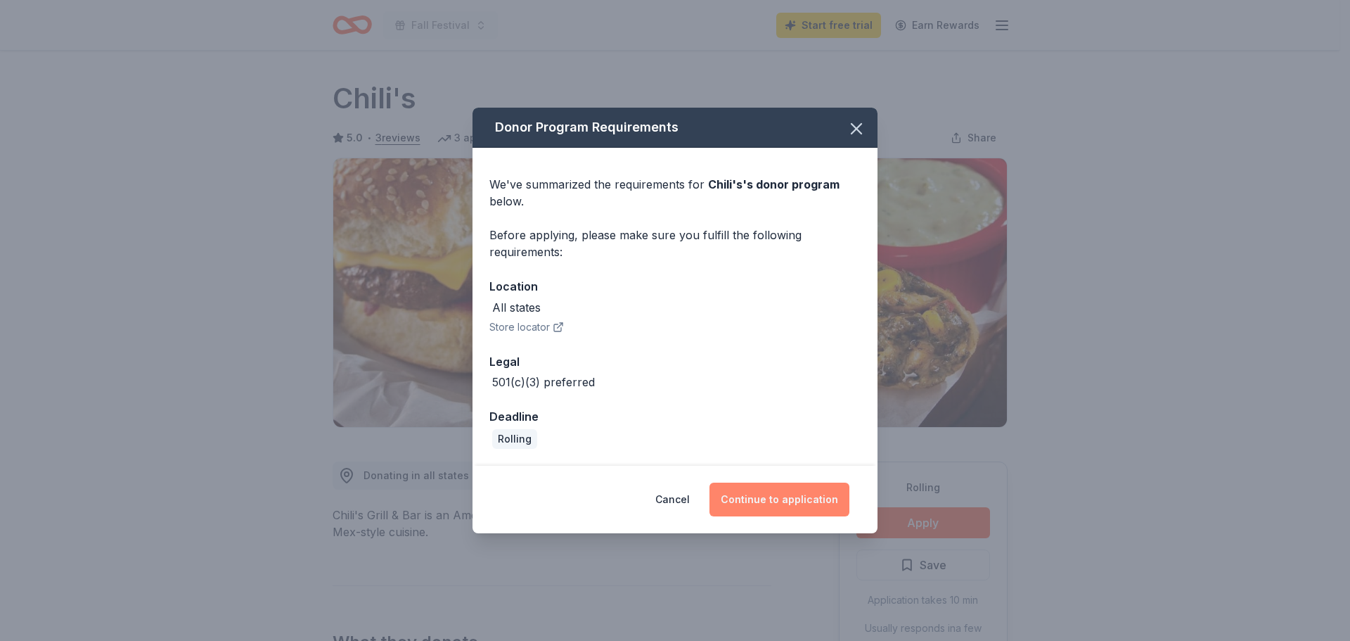
click at [786, 504] on button "Continue to application" at bounding box center [780, 499] width 140 height 34
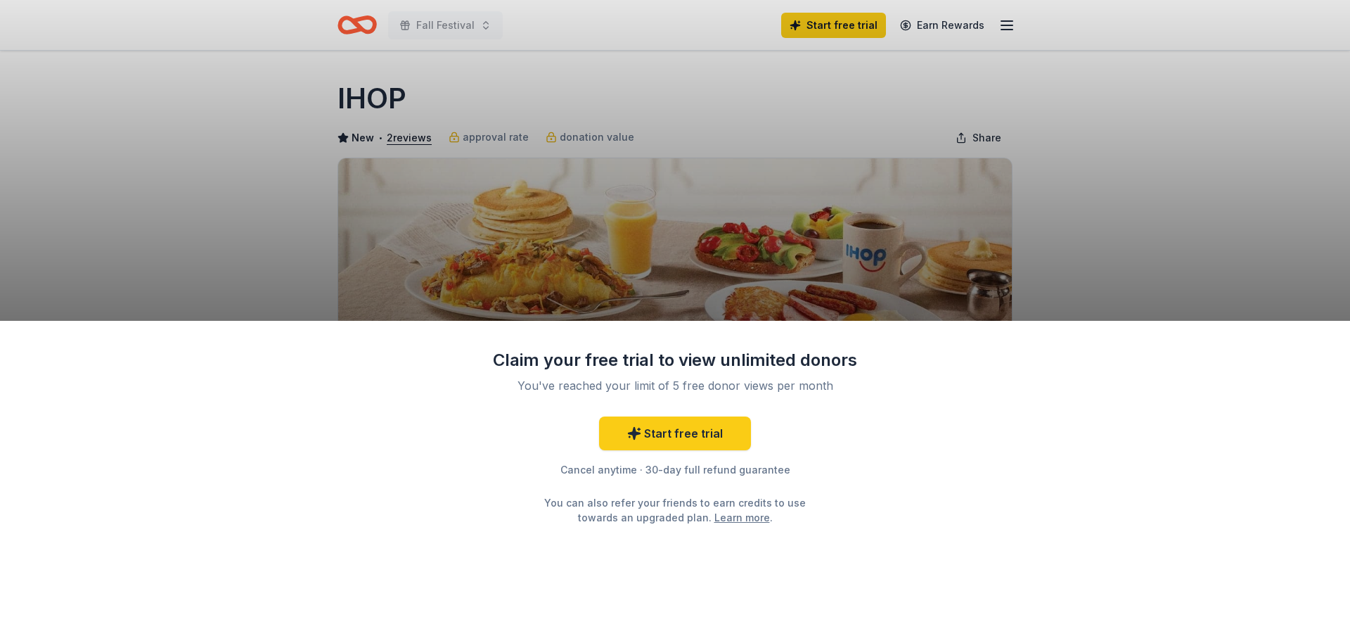
click at [669, 255] on div "Claim your free trial to view unlimited donors You've reached your limit of 5 f…" at bounding box center [675, 320] width 1350 height 641
